Goal: Task Accomplishment & Management: Use online tool/utility

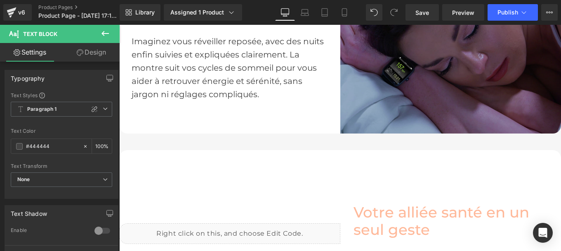
scroll to position [650, 0]
click at [449, 69] on img at bounding box center [451, 23] width 221 height 221
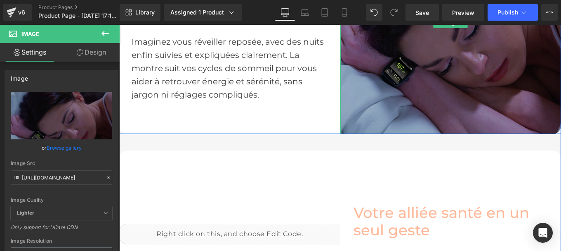
scroll to position [578, 0]
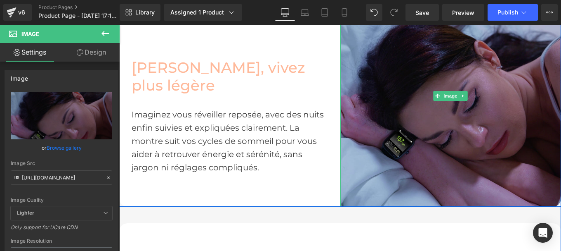
click at [462, 91] on link at bounding box center [463, 96] width 9 height 10
click at [457, 95] on icon at bounding box center [459, 95] width 5 height 5
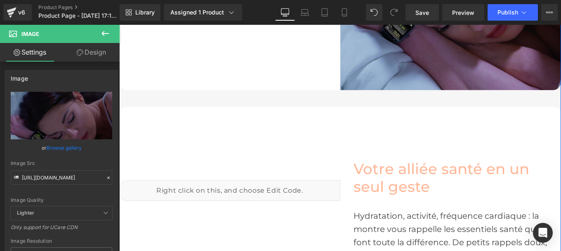
scroll to position [915, 0]
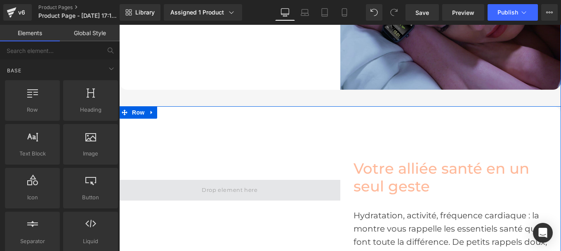
drag, startPoint x: 307, startPoint y: 181, endPoint x: 266, endPoint y: 185, distance: 40.6
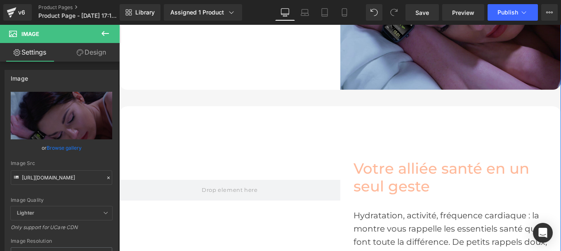
scroll to position [723, 0]
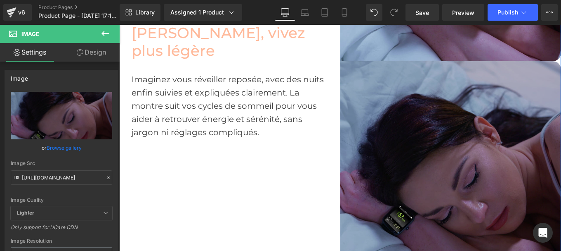
click at [454, 170] on div "Image" at bounding box center [451, 171] width 221 height 221
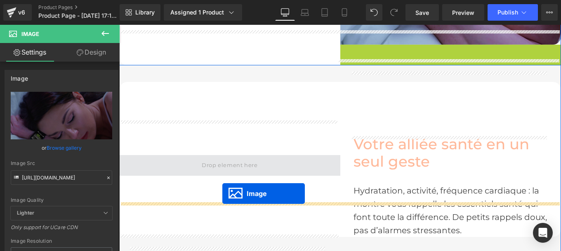
scroll to position [773, 0]
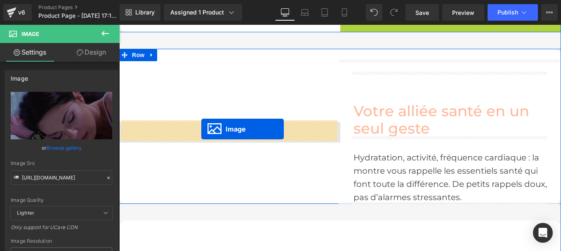
drag, startPoint x: 435, startPoint y: 168, endPoint x: 201, endPoint y: 130, distance: 236.3
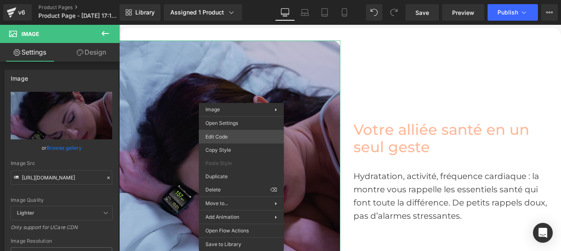
click at [228, 0] on div "Image You are previewing how the will restyle your page. You can not edit Eleme…" at bounding box center [280, 0] width 561 height 0
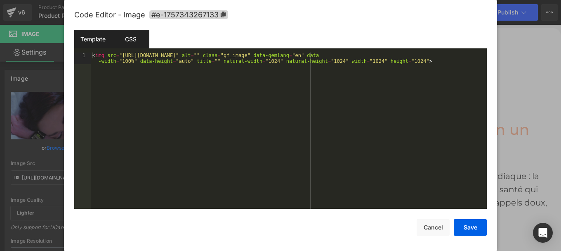
click at [125, 47] on div "CSS" at bounding box center [131, 39] width 38 height 19
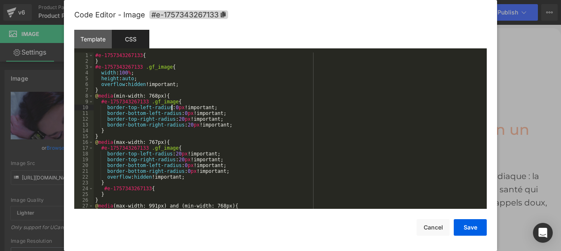
click at [172, 107] on div "#e-1757343267133 { } #e-1757343267133 .gf_image { width : 100 % ; height : auto…" at bounding box center [289, 136] width 390 height 168
click at [180, 114] on div "#e-1757343267133 { } #e-1757343267133 .gf_image { width : 100 % ; height : auto…" at bounding box center [289, 136] width 390 height 168
click at [179, 118] on div "#e-1757343267133 { } #e-1757343267133 .gf_image { width : 100 % ; height : auto…" at bounding box center [289, 136] width 390 height 168
click at [177, 118] on div "#e-1757343267133 { } #e-1757343267133 .gf_image { width : 100 % ; height : auto…" at bounding box center [289, 136] width 390 height 168
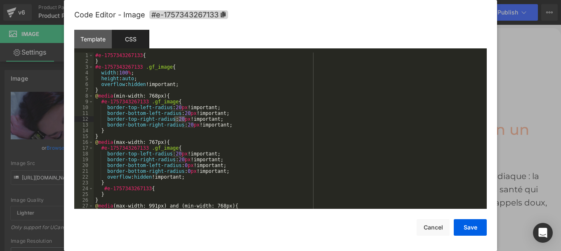
click at [177, 118] on div "#e-1757343267133 { } #e-1757343267133 .gf_image { width : 100 % ; height : auto…" at bounding box center [289, 130] width 390 height 156
click at [183, 127] on div "#e-1757343267133 { } #e-1757343267133 .gf_image { width : 100 % ; height : auto…" at bounding box center [289, 136] width 390 height 168
click at [187, 126] on div "#e-1757343267133 { } #e-1757343267133 .gf_image { width : 100 % ; height : auto…" at bounding box center [289, 136] width 390 height 168
click at [186, 123] on div "#e-1757343267133 { } #e-1757343267133 .gf_image { width : 100 % ; height : auto…" at bounding box center [289, 136] width 390 height 168
click at [465, 223] on button "Save" at bounding box center [470, 227] width 33 height 17
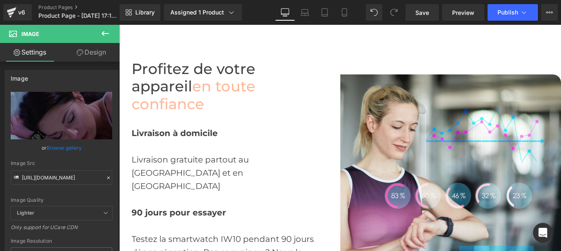
scroll to position [2229, 0]
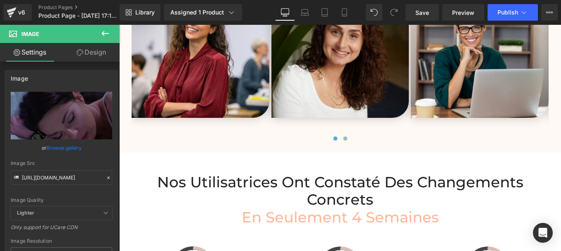
click at [242, 208] on span "en Seulement 4 Semaines" at bounding box center [340, 217] width 197 height 18
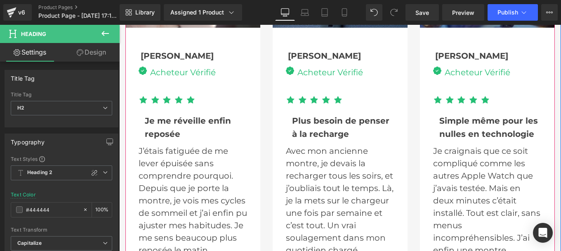
scroll to position [2818, 0]
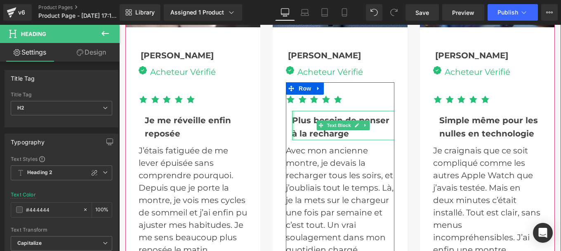
click at [292, 111] on div at bounding box center [293, 125] width 2 height 29
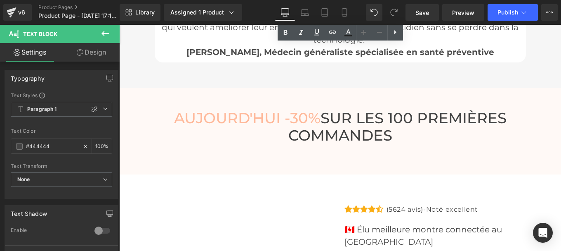
scroll to position [3236, 0]
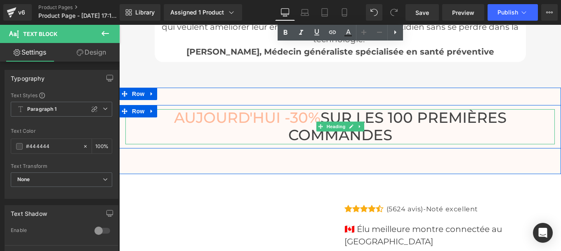
click at [288, 109] on h3 "[DATE] -30% SUR LES 100 PREMIÈRES COMMANDES" at bounding box center [340, 126] width 430 height 35
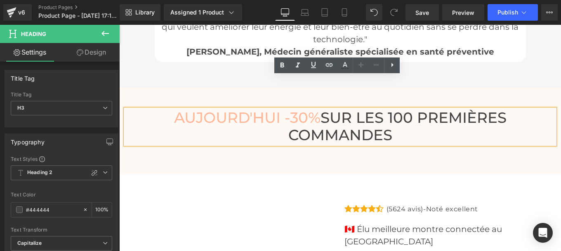
click at [288, 109] on h3 "[DATE] -30% SUR LES 100 PREMIÈRES COMMANDES" at bounding box center [340, 126] width 430 height 35
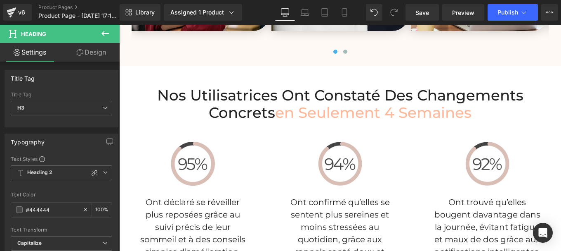
scroll to position [2313, 0]
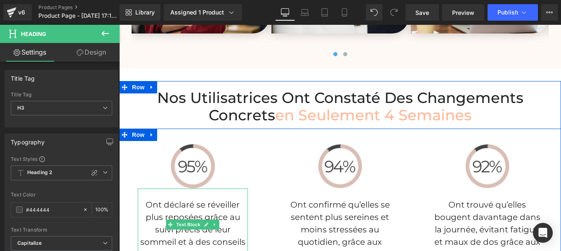
click at [157, 198] on p "Ont déclaré se réveiller plus reposées grâce au suivi précis de leur sommeil et…" at bounding box center [193, 229] width 110 height 62
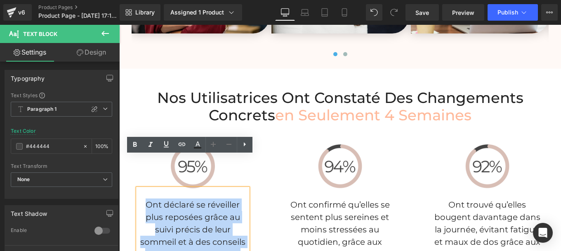
drag, startPoint x: 144, startPoint y: 173, endPoint x: 239, endPoint y: 222, distance: 107.2
click at [239, 222] on p "Ont déclaré se réveiller plus reposées grâce au suivi précis de leur sommeil et…" at bounding box center [193, 229] width 110 height 62
copy p "Ont déclaré se réveiller plus reposées grâce au suivi précis de leur sommeil et…"
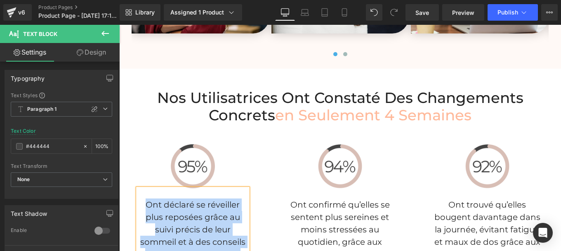
click at [302, 198] on p "Ont confirmé qu’elles se sentent plus sereines et moins stressées au quotidien,…" at bounding box center [340, 235] width 110 height 74
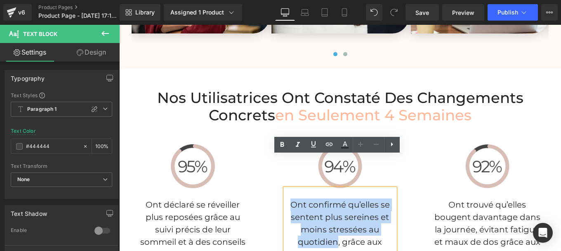
drag, startPoint x: 288, startPoint y: 171, endPoint x: 333, endPoint y: 209, distance: 59.1
click at [333, 209] on p "Ont confirmé qu’elles se sentent plus sereines et moins stressées au quotidien,…" at bounding box center [340, 235] width 110 height 74
copy p "Ont confirmé qu’elles se sentent plus sereines et moins stressées au quotidien"
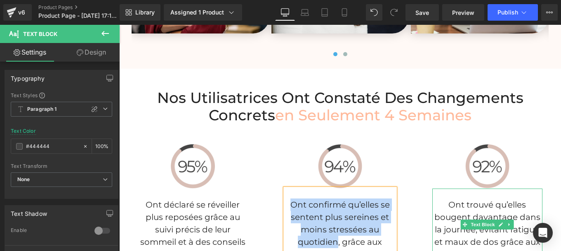
click at [449, 198] on p "Ont trouvé qu’elles bougent davantage dans la journée, évitant fatigue et maux …" at bounding box center [488, 229] width 110 height 62
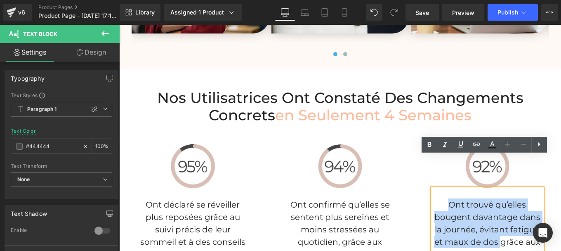
drag, startPoint x: 446, startPoint y: 172, endPoint x: 498, endPoint y: 208, distance: 63.5
click at [498, 208] on p "Ont trouvé qu’elles bougent davantage dans la journée, évitant fatigue et maux …" at bounding box center [488, 229] width 110 height 62
copy p "Ont trouvé qu’elles bougent davantage dans la journée, évitant fatigue et maux …"
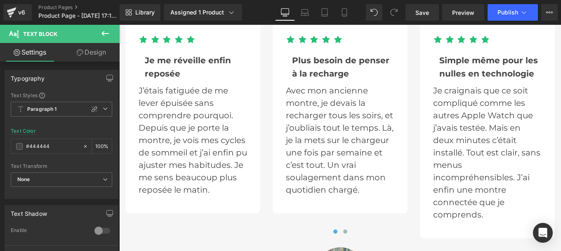
scroll to position [2882, 0]
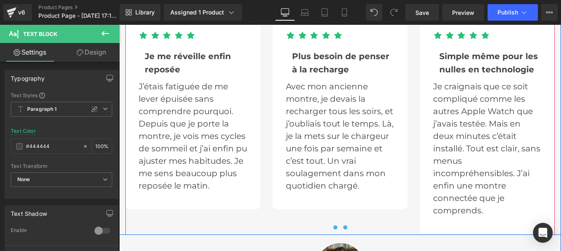
click at [343, 225] on span at bounding box center [345, 227] width 4 height 4
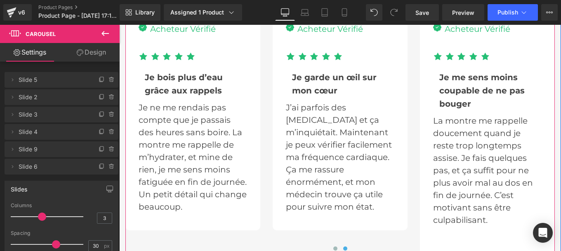
scroll to position [2862, 0]
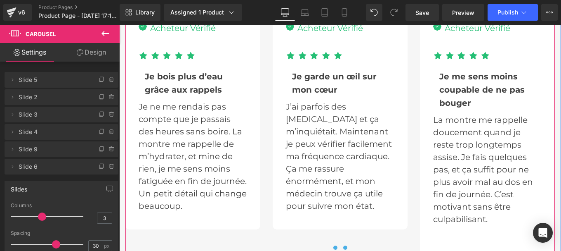
click at [333, 245] on span at bounding box center [335, 247] width 4 height 4
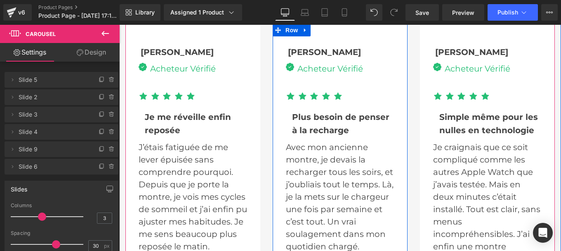
scroll to position [2849, 0]
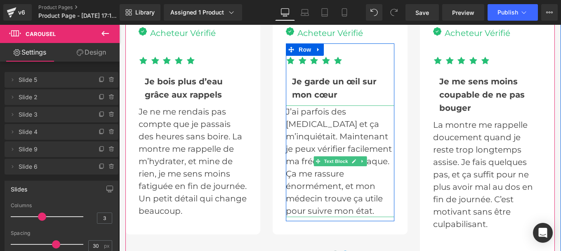
scroll to position [2857, 0]
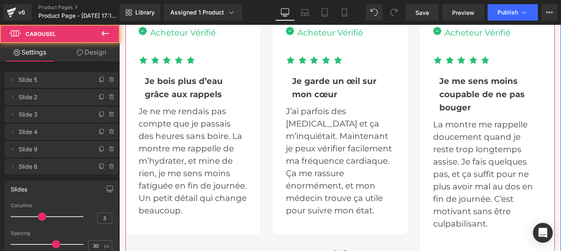
click at [333, 250] on span at bounding box center [335, 252] width 4 height 4
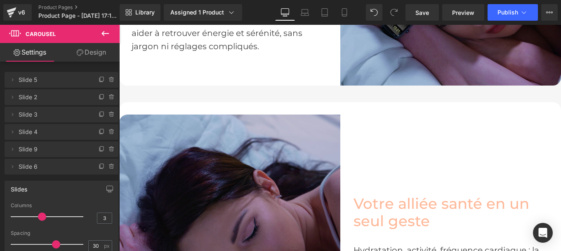
scroll to position [789, 0]
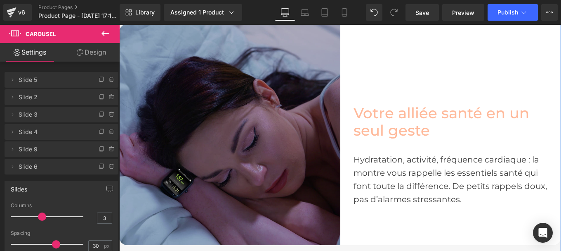
drag, startPoint x: 208, startPoint y: 115, endPoint x: 215, endPoint y: 119, distance: 7.9
click at [208, 115] on img at bounding box center [229, 134] width 221 height 221
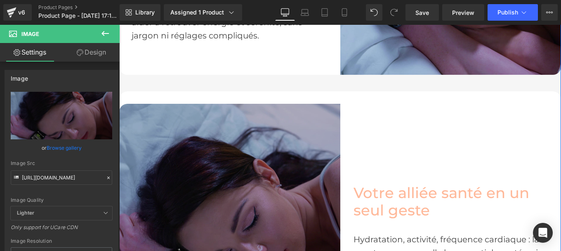
scroll to position [713, 0]
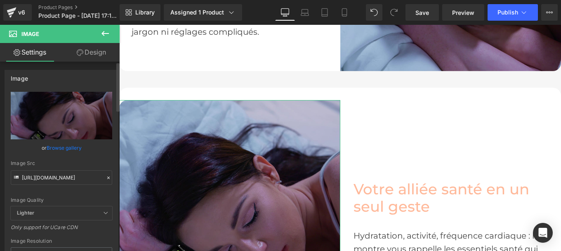
click at [106, 180] on icon at bounding box center [109, 178] width 6 height 6
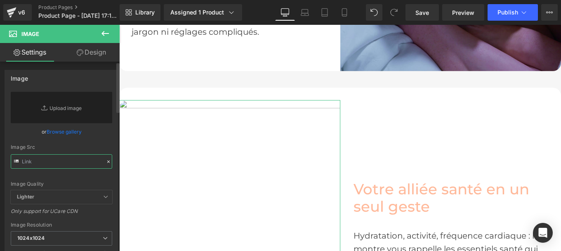
click at [43, 161] on input "text" at bounding box center [62, 161] width 102 height 14
paste input "[URL][DOMAIN_NAME]"
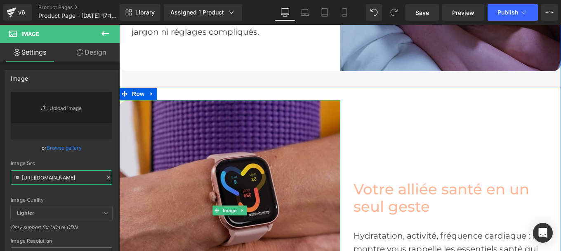
type input "[URL][DOMAIN_NAME]"
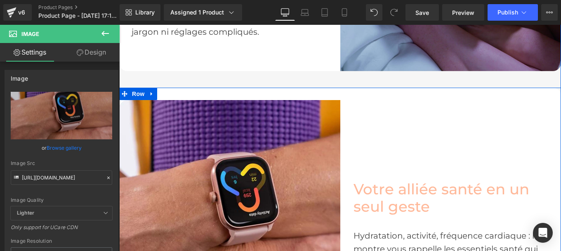
click at [437, 123] on div "Votre alliée santé en un seul geste Heading Hydratation, activité, fréquence ca…" at bounding box center [451, 210] width 221 height 221
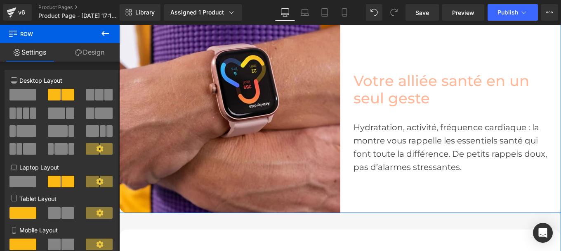
scroll to position [822, 0]
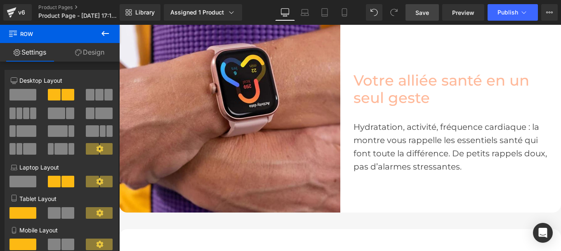
click at [429, 13] on span "Save" at bounding box center [423, 12] width 14 height 9
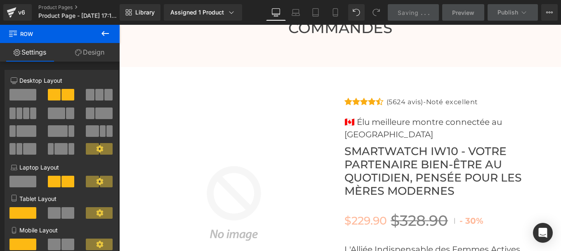
scroll to position [3346, 0]
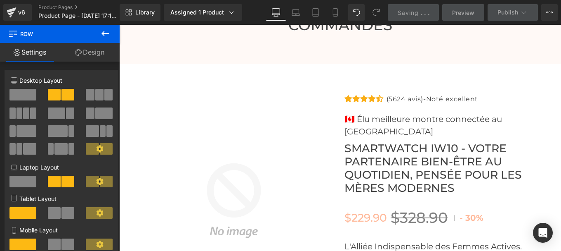
click at [218, 126] on img at bounding box center [234, 200] width 213 height 213
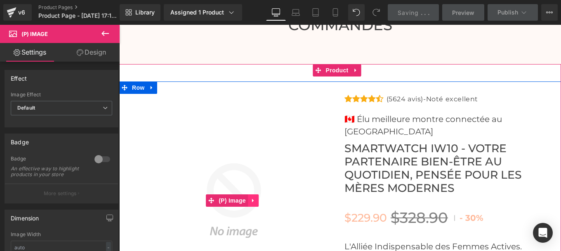
click at [255, 197] on icon at bounding box center [254, 200] width 6 height 6
click at [259, 197] on icon at bounding box center [259, 200] width 6 height 6
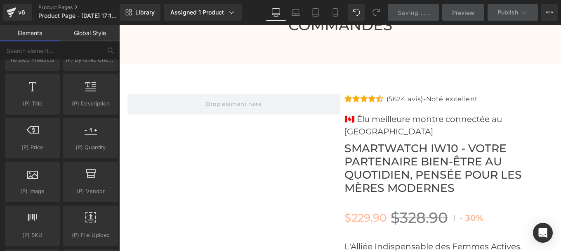
scroll to position [862, 0]
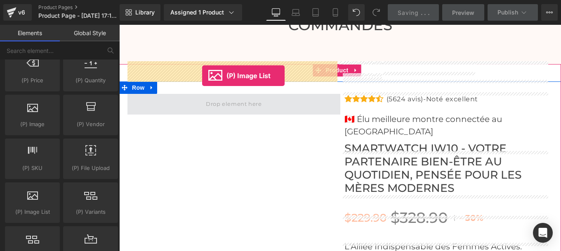
drag, startPoint x: 154, startPoint y: 228, endPoint x: 202, endPoint y: 76, distance: 160.3
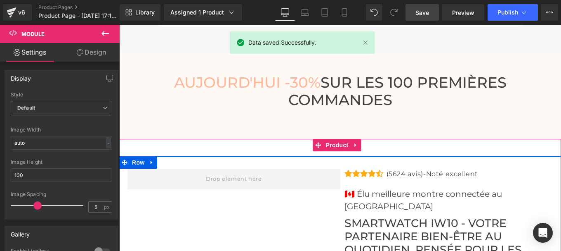
scroll to position [3271, 0]
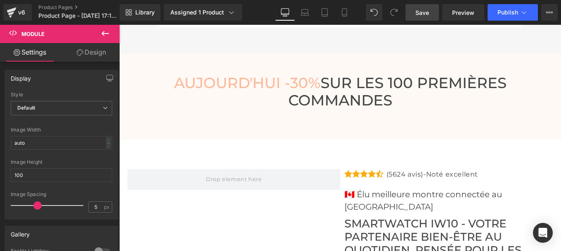
click at [109, 31] on icon at bounding box center [105, 33] width 10 height 10
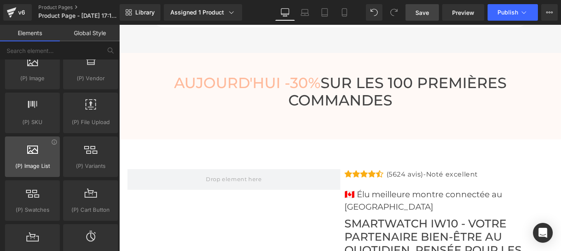
scroll to position [908, 0]
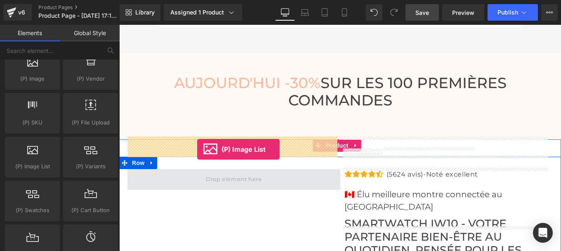
drag, startPoint x: 151, startPoint y: 187, endPoint x: 197, endPoint y: 149, distance: 60.4
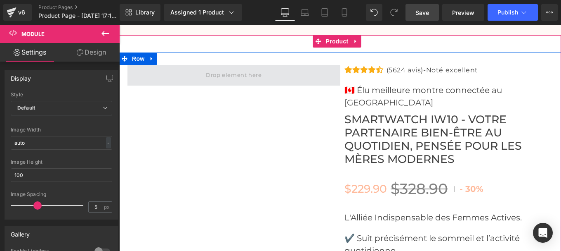
scroll to position [3375, 0]
